Goal: Task Accomplishment & Management: Complete application form

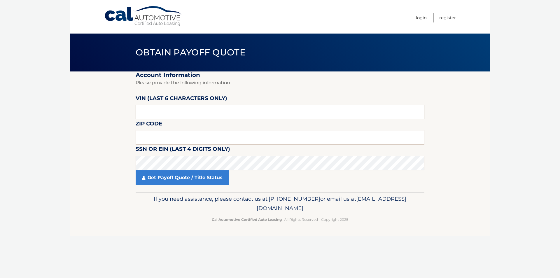
drag, startPoint x: 164, startPoint y: 114, endPoint x: 68, endPoint y: 110, distance: 96.1
click at [80, 106] on section "Account Information Please provide the following information. VIN (last 6 chara…" at bounding box center [280, 131] width 420 height 121
type input "207199"
click at [140, 138] on input "text" at bounding box center [280, 137] width 289 height 15
click at [170, 140] on input "11725" at bounding box center [280, 137] width 289 height 15
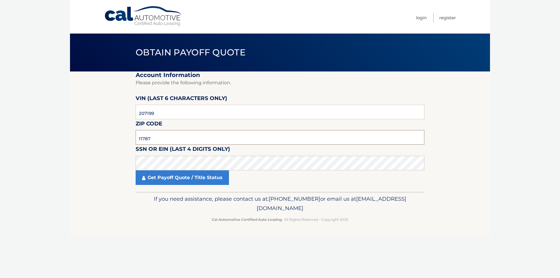
click at [164, 134] on input "11787" at bounding box center [280, 137] width 289 height 15
type input "11725"
click at [183, 173] on link "Get Payoff Quote / Title Status" at bounding box center [182, 177] width 93 height 15
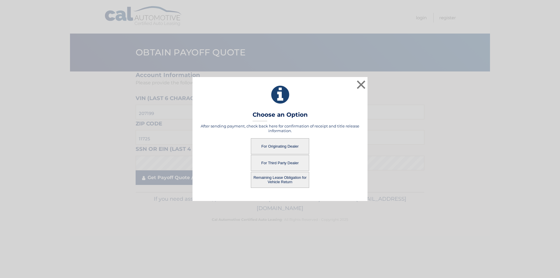
click at [205, 185] on div "Remaining Lease Obligation for Vehicle Return" at bounding box center [280, 180] width 160 height 16
click at [298, 165] on button "For Third Party Dealer" at bounding box center [280, 163] width 58 height 16
click at [271, 162] on button "For Third Party Dealer" at bounding box center [280, 163] width 58 height 16
click at [274, 162] on button "For Third Party Dealer" at bounding box center [280, 163] width 58 height 16
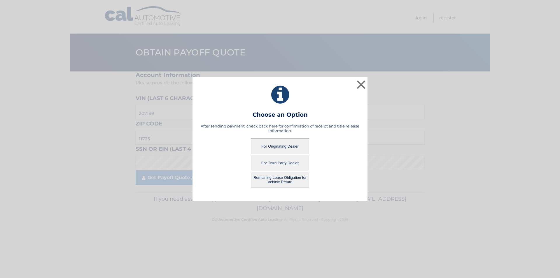
click at [274, 162] on button "For Third Party Dealer" at bounding box center [280, 163] width 58 height 16
click at [285, 146] on button "For Originating Dealer" at bounding box center [280, 146] width 58 height 16
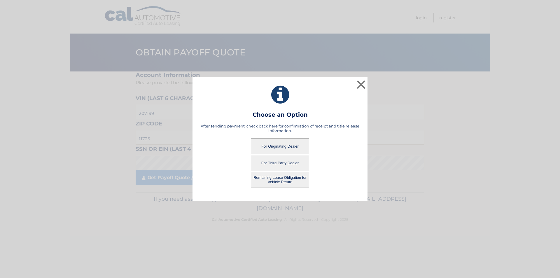
click at [295, 167] on button "For Third Party Dealer" at bounding box center [280, 163] width 58 height 16
click at [285, 164] on button "For Third Party Dealer" at bounding box center [280, 163] width 58 height 16
click at [274, 142] on button "For Originating Dealer" at bounding box center [280, 146] width 58 height 16
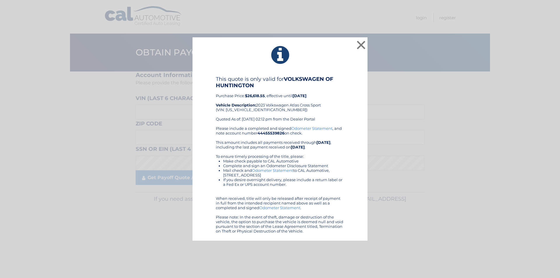
drag, startPoint x: 0, startPoint y: 0, endPoint x: 474, endPoint y: 141, distance: 494.0
click at [474, 141] on div "× This quote is only valid for VOLKSWAGEN OF HUNTINGTON Purchase Price: $26,618…" at bounding box center [280, 139] width 556 height 204
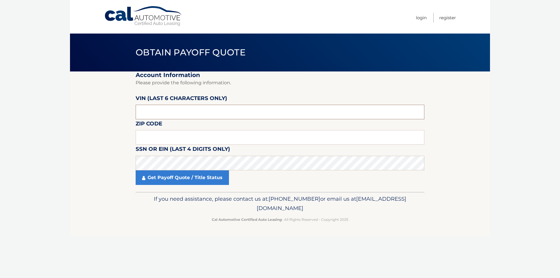
click at [163, 110] on input "text" at bounding box center [280, 112] width 289 height 15
type input "207199"
click at [177, 138] on input "text" at bounding box center [280, 137] width 289 height 15
type input "11725"
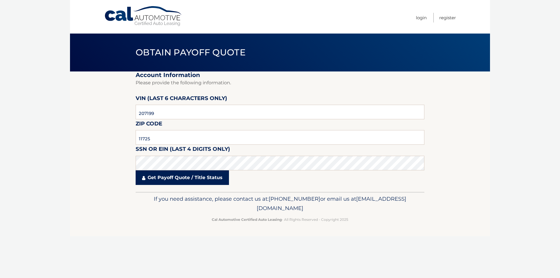
click at [137, 169] on fieldset "Account Information Please provide the following information. VIN (last 6 chara…" at bounding box center [280, 131] width 289 height 121
click at [153, 179] on link "Get Payoff Quote / Title Status" at bounding box center [182, 177] width 93 height 15
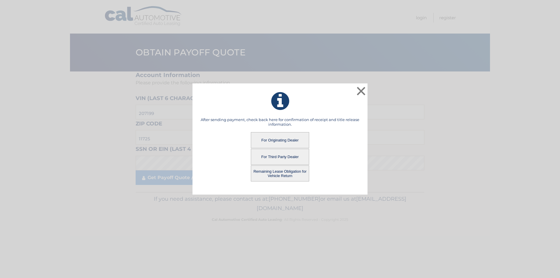
click at [287, 154] on button "For Third Party Dealer" at bounding box center [280, 157] width 58 height 16
click at [293, 170] on button "Remaining Lease Obligation for Vehicle Return" at bounding box center [280, 173] width 58 height 16
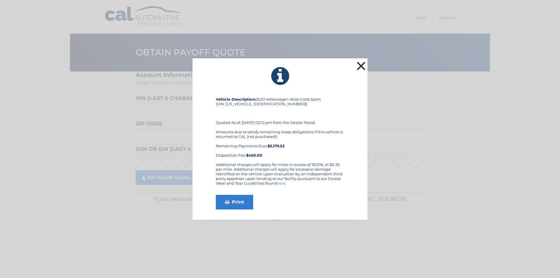
click at [361, 67] on button "×" at bounding box center [361, 66] width 12 height 12
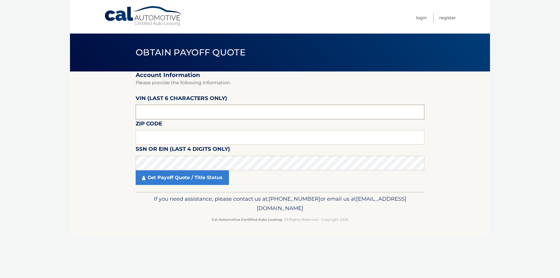
click at [170, 107] on input "text" at bounding box center [280, 112] width 289 height 15
type input "207199"
click at [150, 138] on input "text" at bounding box center [280, 137] width 289 height 15
type input "11725"
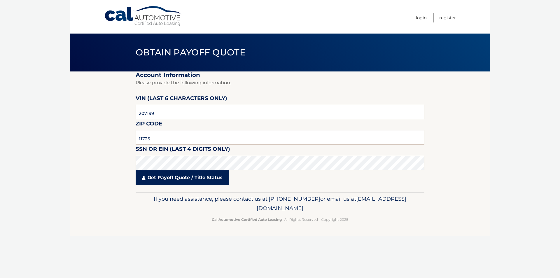
click at [188, 177] on link "Get Payoff Quote / Title Status" at bounding box center [182, 177] width 93 height 15
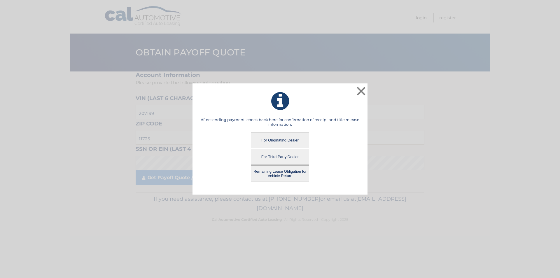
click at [291, 142] on button "For Originating Dealer" at bounding box center [280, 140] width 58 height 16
click at [268, 139] on button "For Originating Dealer" at bounding box center [280, 140] width 58 height 16
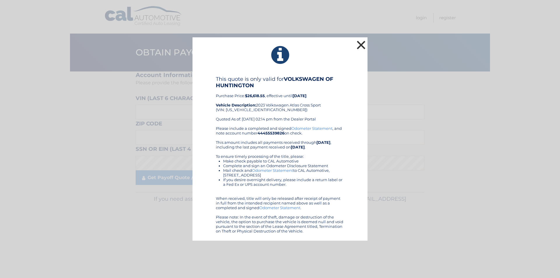
click at [364, 45] on button "×" at bounding box center [361, 45] width 12 height 12
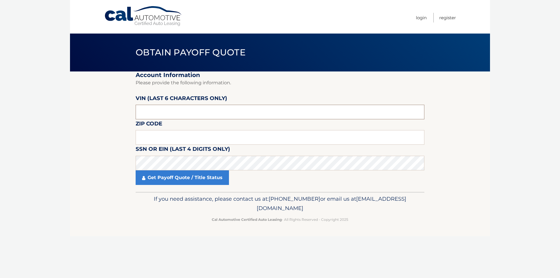
click at [190, 115] on input "text" at bounding box center [280, 112] width 289 height 15
type input "207199"
click at [181, 137] on input "text" at bounding box center [280, 137] width 289 height 15
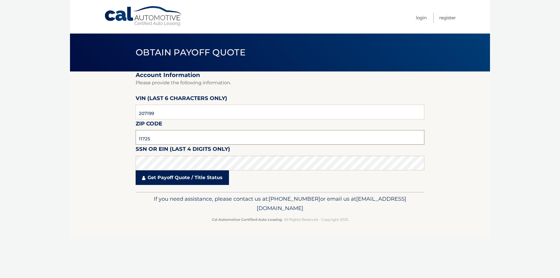
type input "11725"
click at [194, 181] on link "Get Payoff Quote / Title Status" at bounding box center [182, 177] width 93 height 15
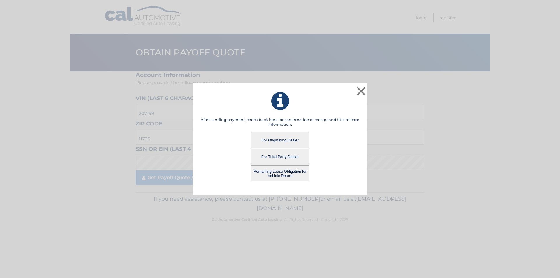
drag, startPoint x: 281, startPoint y: 142, endPoint x: 441, endPoint y: 142, distance: 160.2
click at [418, 145] on div "× After sending payment, check back here for confirmation of receipt and title …" at bounding box center [280, 138] width 556 height 111
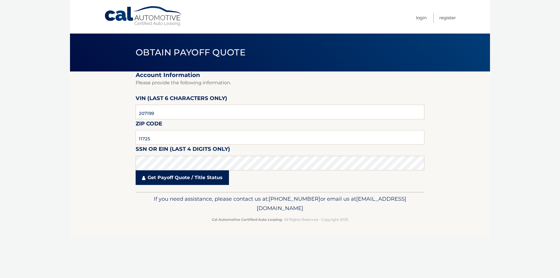
click at [209, 181] on link "Get Payoff Quote / Title Status" at bounding box center [182, 177] width 93 height 15
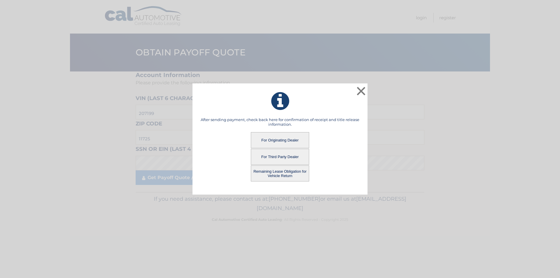
click at [286, 156] on button "For Third Party Dealer" at bounding box center [280, 157] width 58 height 16
click at [285, 156] on button "For Third Party Dealer" at bounding box center [280, 157] width 58 height 16
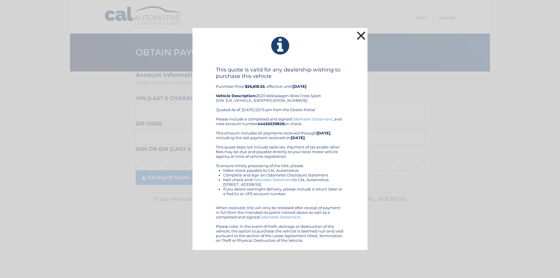
click at [364, 36] on button "×" at bounding box center [361, 36] width 12 height 12
